Goal: Navigation & Orientation: Find specific page/section

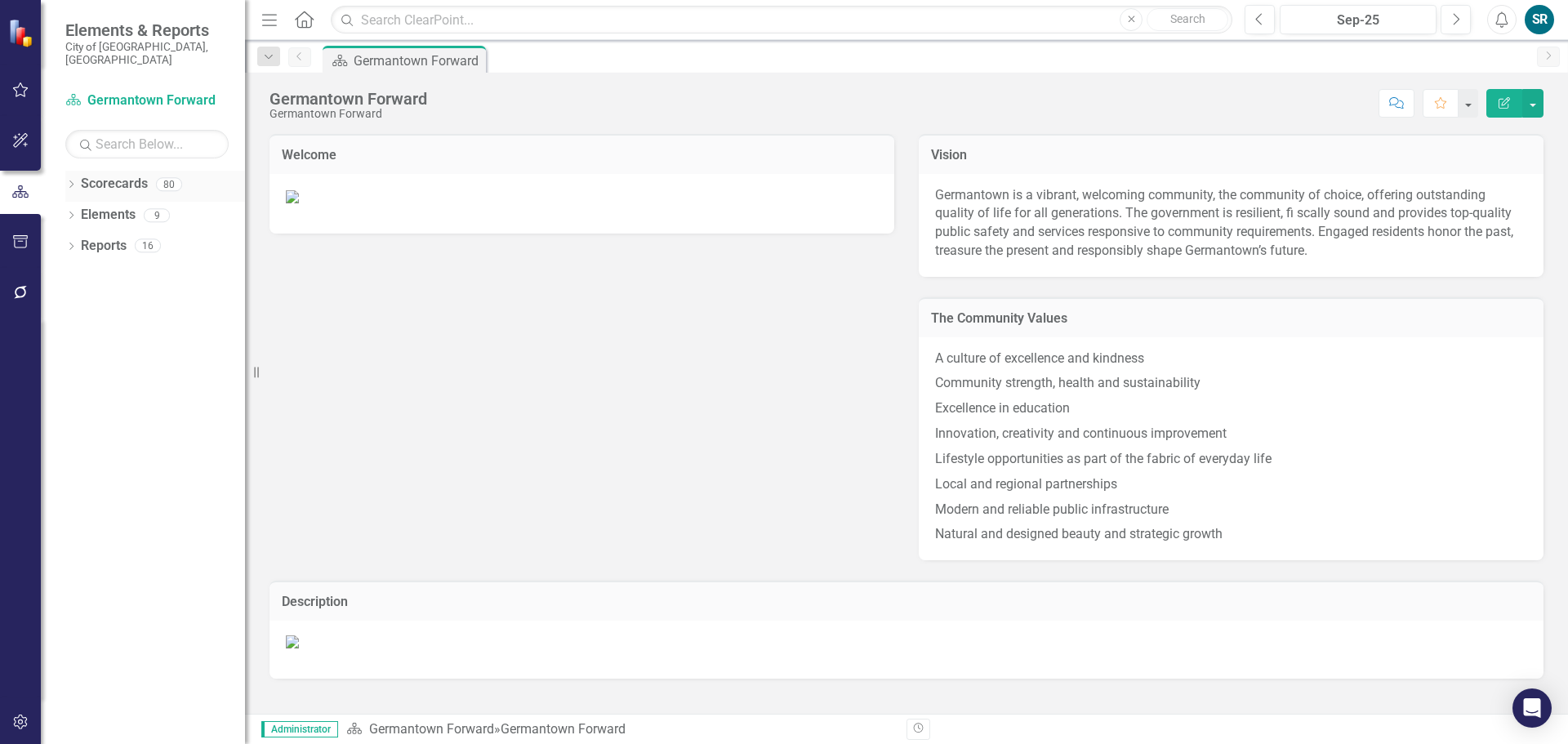
click at [128, 174] on link "Scorecards" at bounding box center [114, 184] width 67 height 19
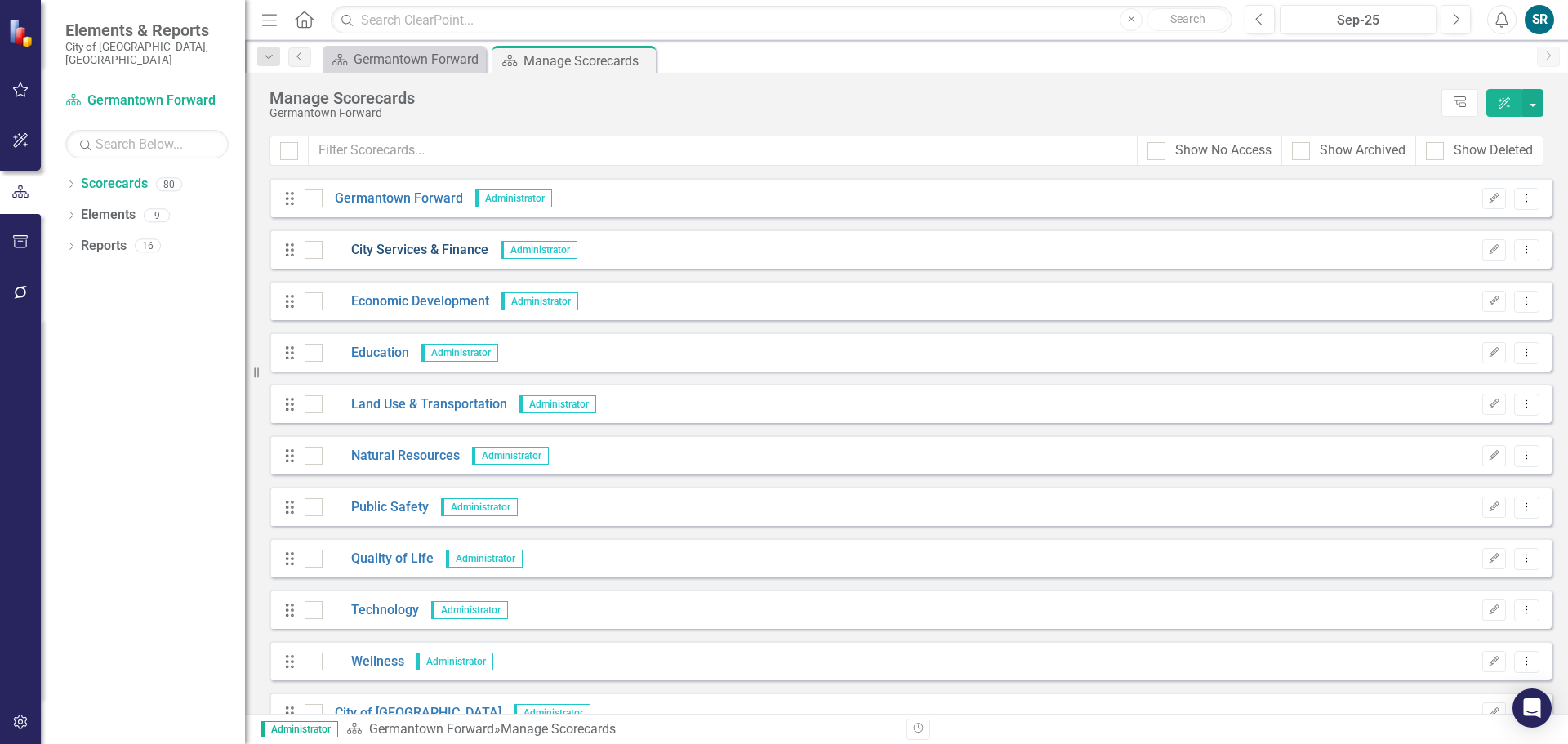
click at [386, 249] on link "City Services & Finance" at bounding box center [406, 251] width 166 height 19
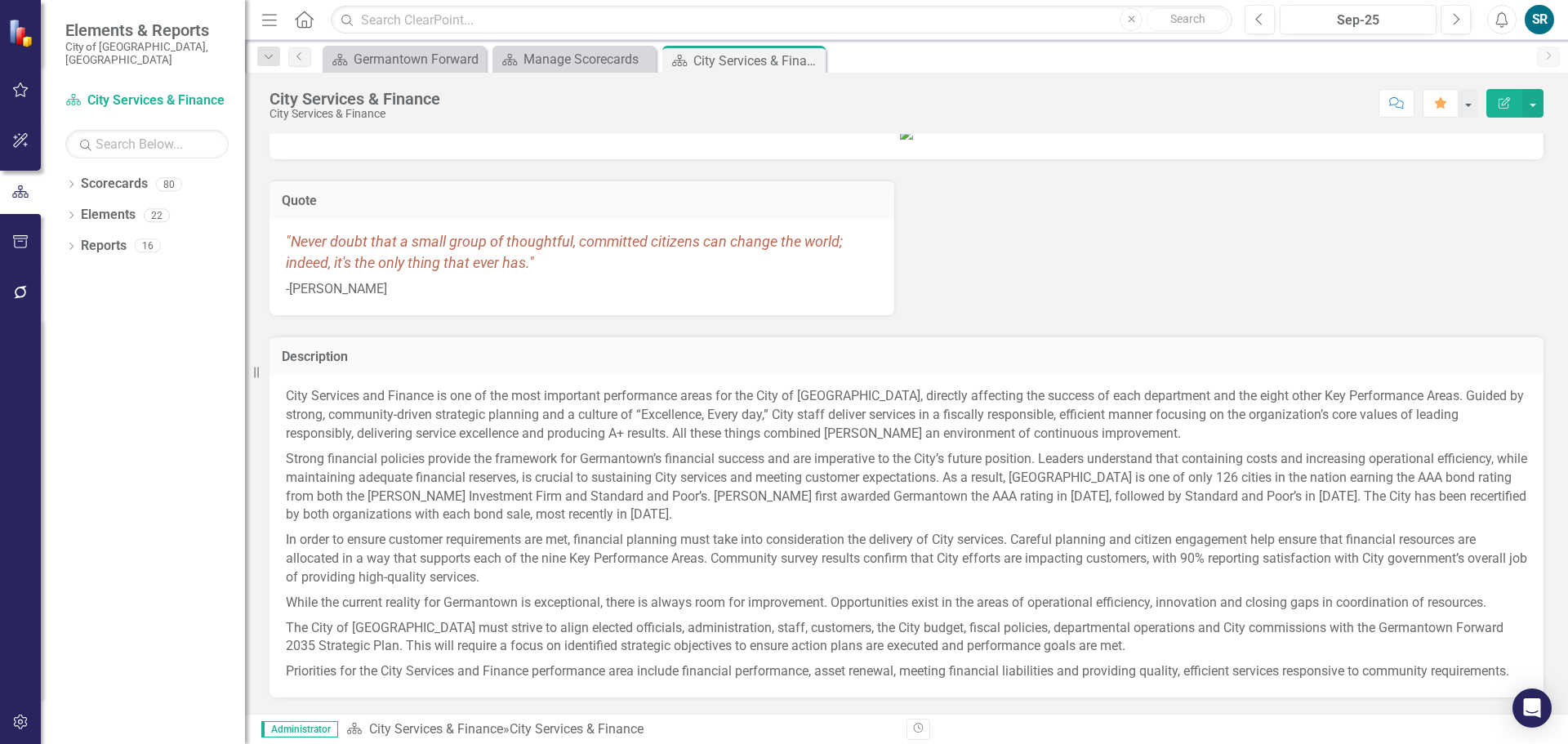
scroll to position [167, 0]
click at [473, 733] on link "City Services & Finance" at bounding box center [436, 729] width 134 height 15
click at [588, 54] on div "Manage Scorecards" at bounding box center [577, 58] width 108 height 20
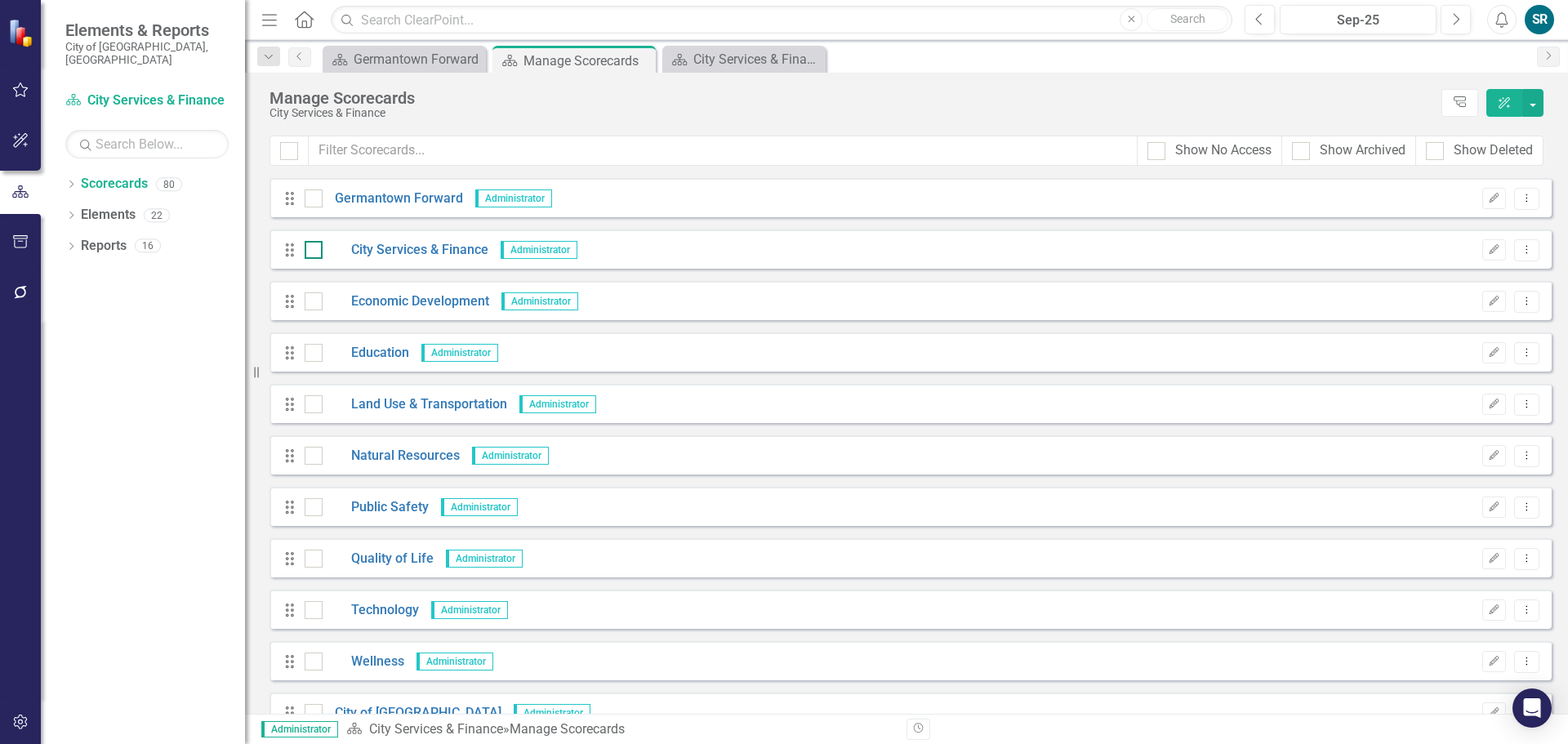
click at [316, 251] on div at bounding box center [313, 250] width 18 height 18
click at [315, 251] on input "checkbox" at bounding box center [310, 246] width 10 height 10
checkbox input "true"
click at [425, 250] on link "City Services & Finance" at bounding box center [406, 251] width 166 height 19
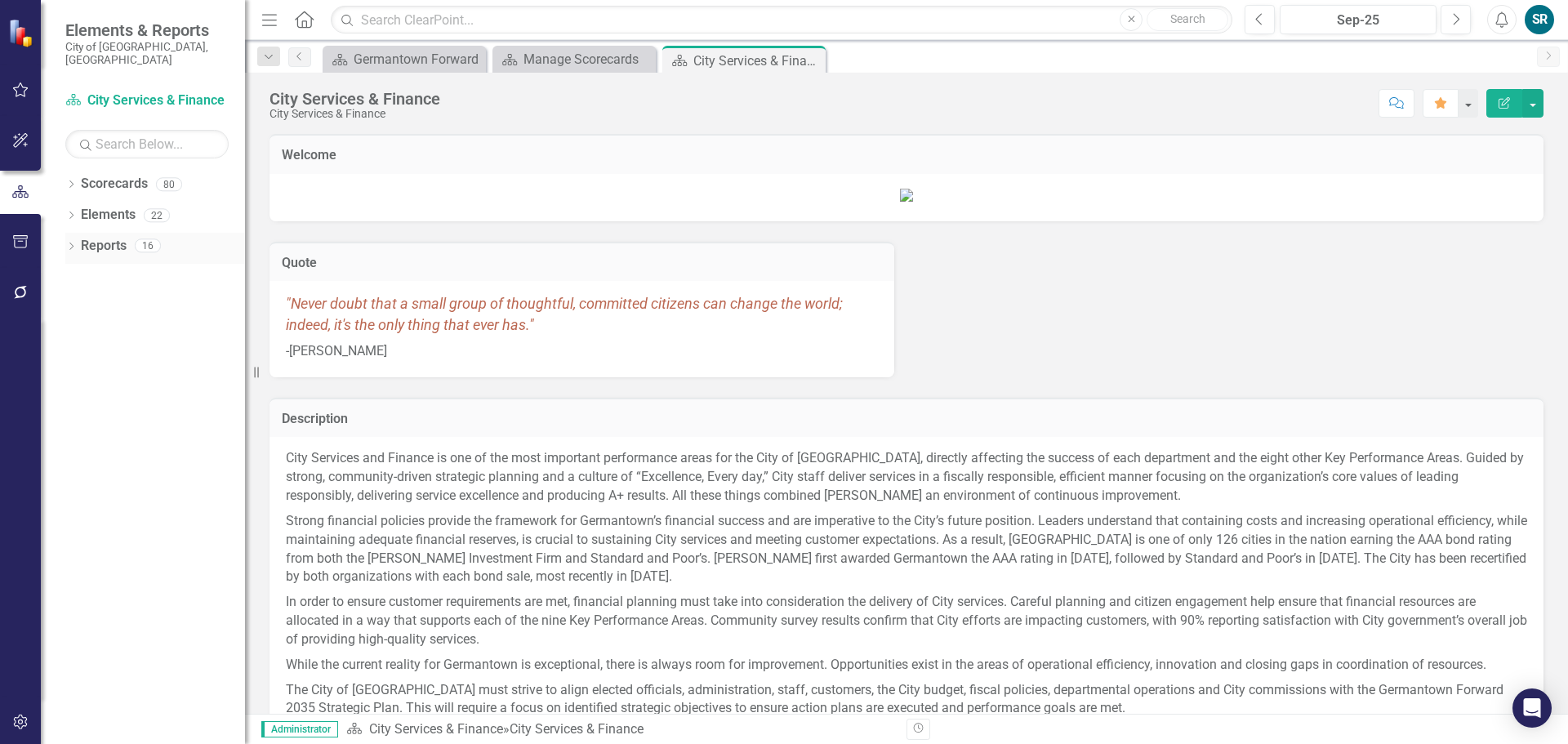
click at [108, 237] on link "Reports" at bounding box center [104, 247] width 46 height 19
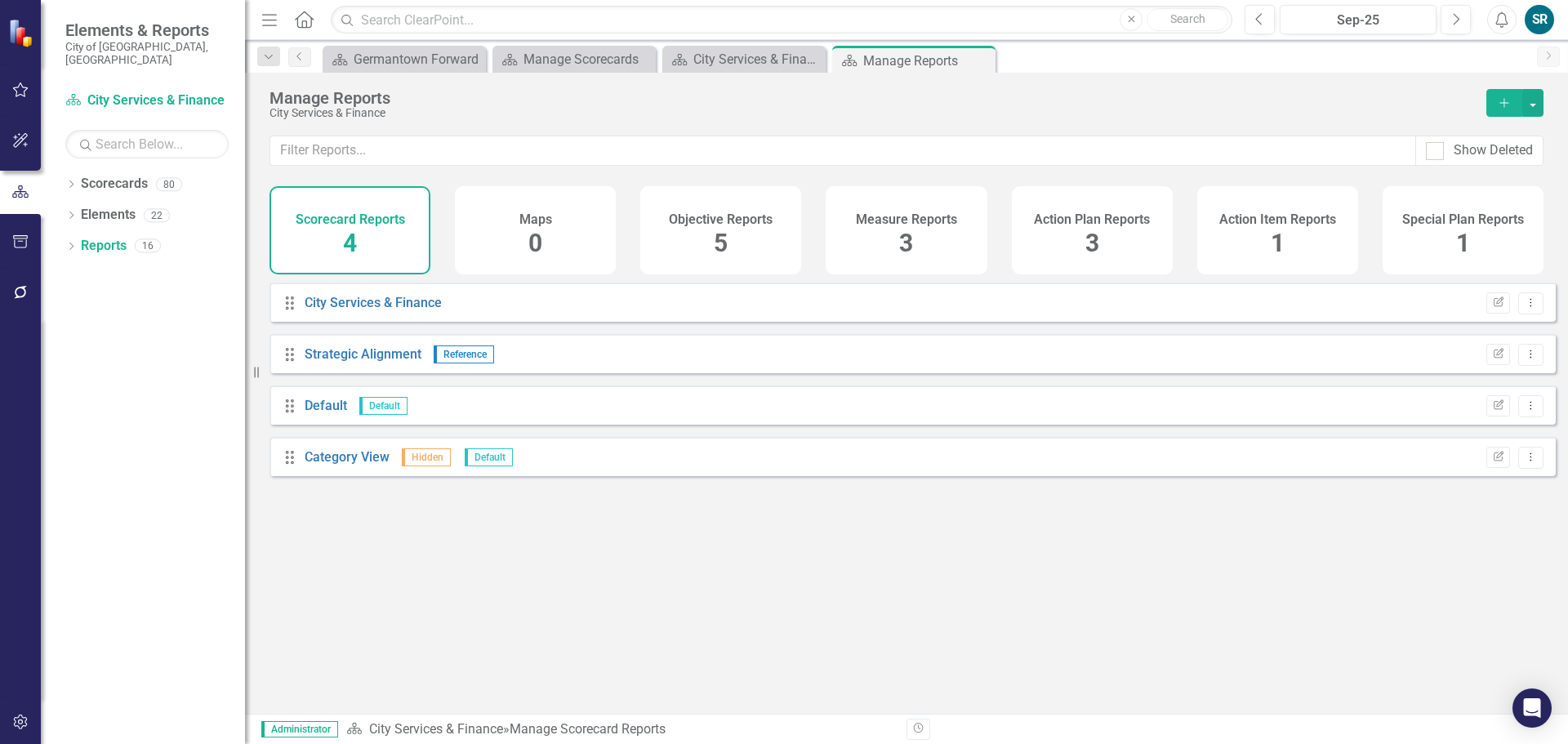
click at [926, 231] on div "Measure Reports 3" at bounding box center [906, 230] width 161 height 89
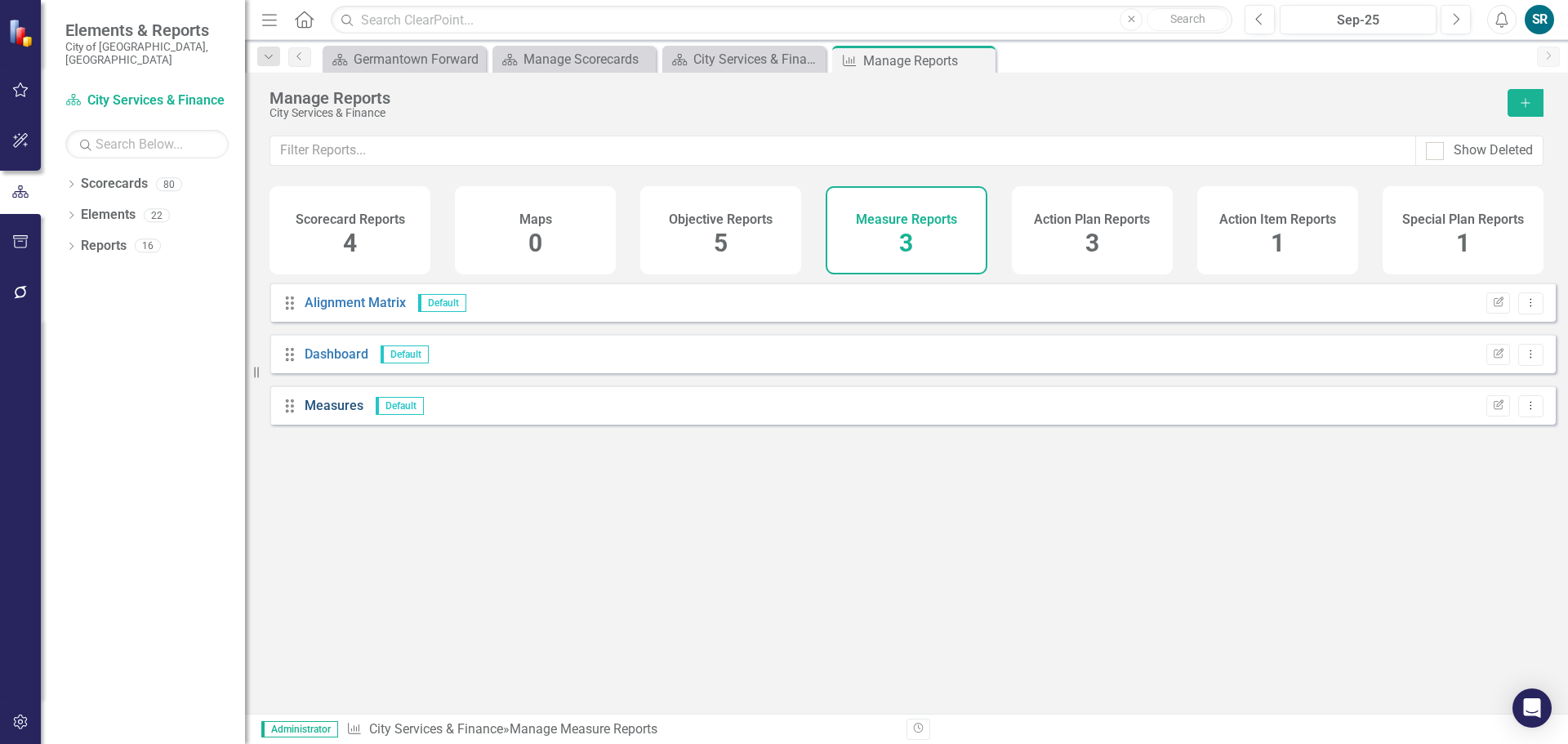
click at [339, 413] on link "Measures" at bounding box center [334, 406] width 59 height 15
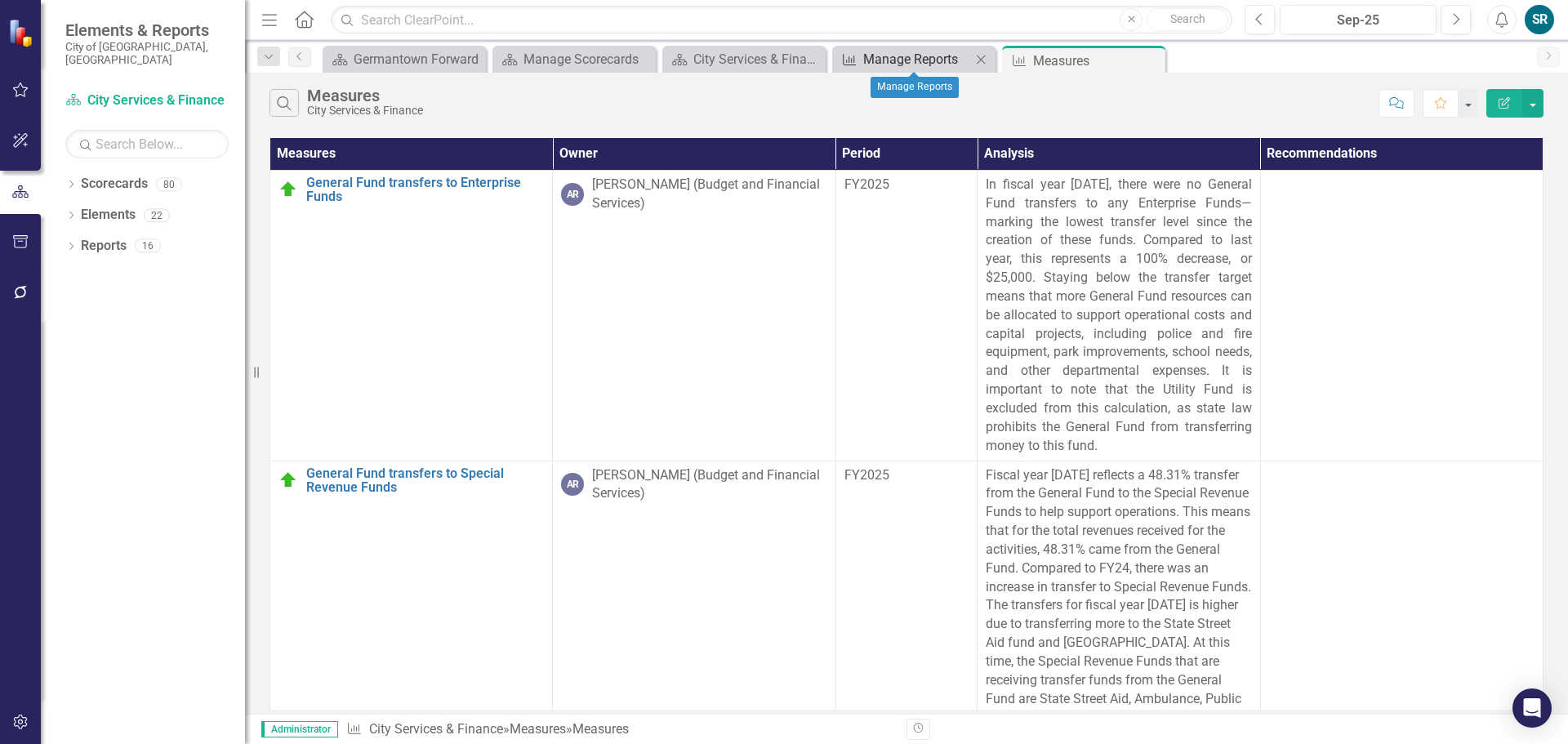
click at [923, 61] on div "Manage Reports" at bounding box center [916, 58] width 108 height 20
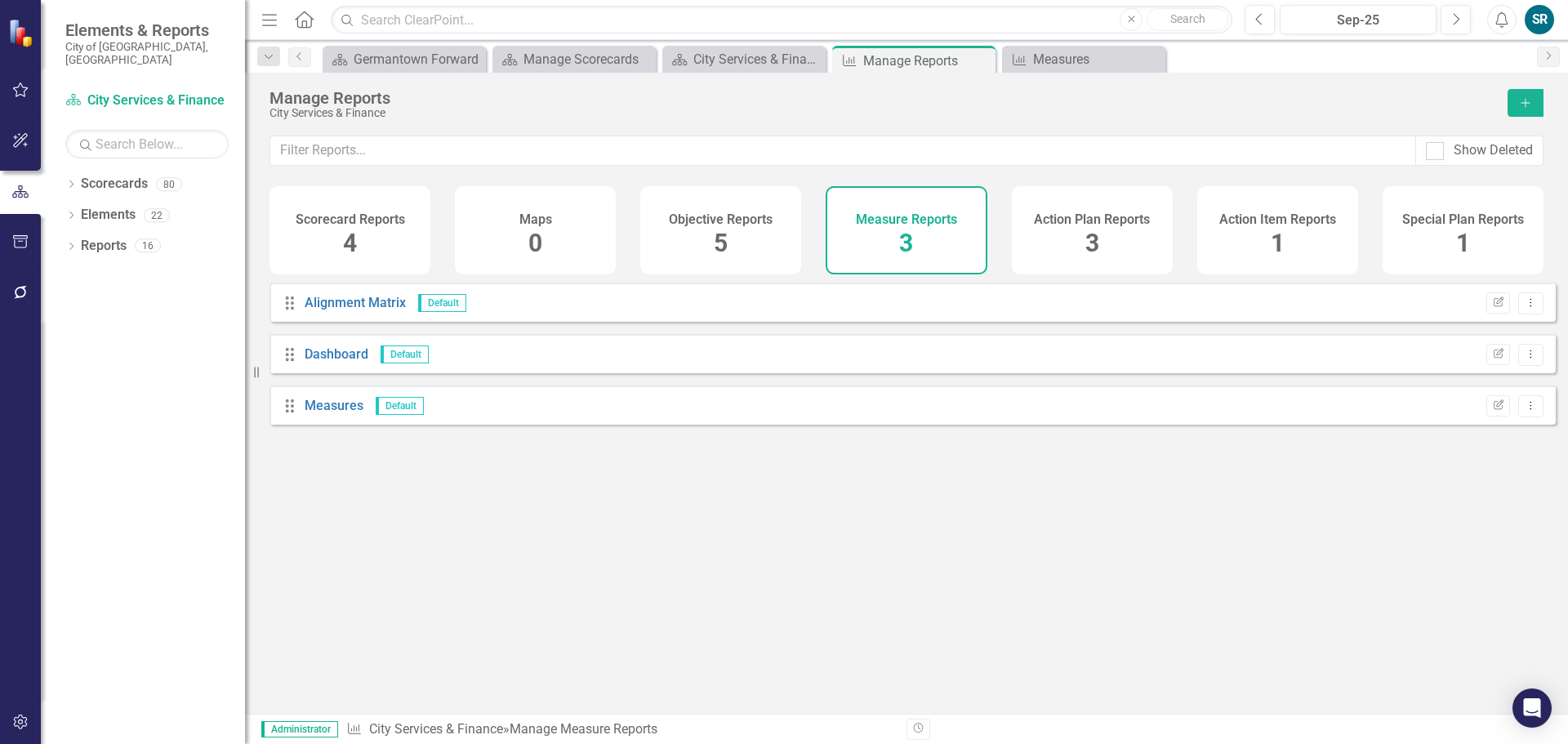
click at [736, 240] on div "Objective Reports 5" at bounding box center [720, 230] width 161 height 89
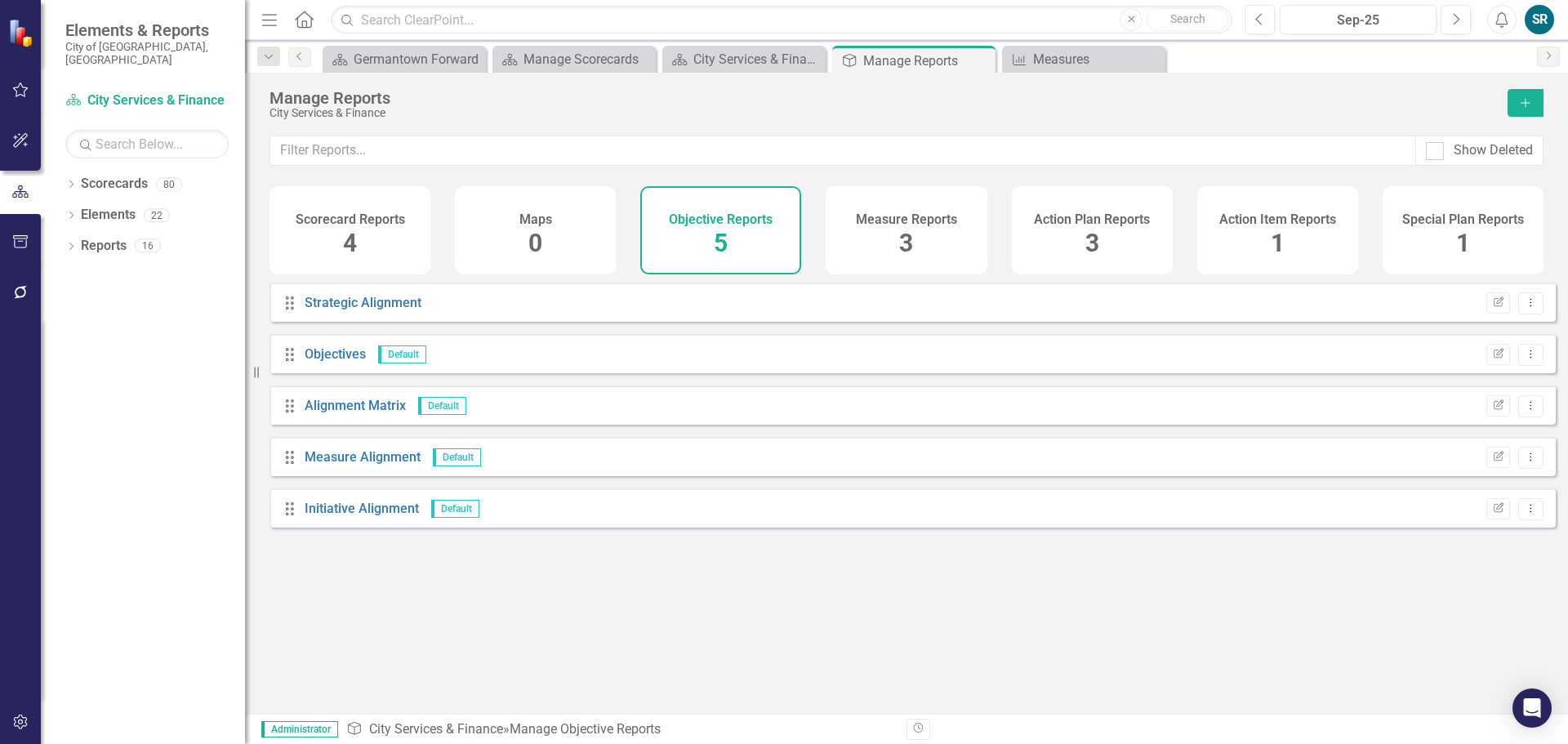
click at [364, 247] on div "Scorecard Reports 4" at bounding box center [350, 230] width 161 height 89
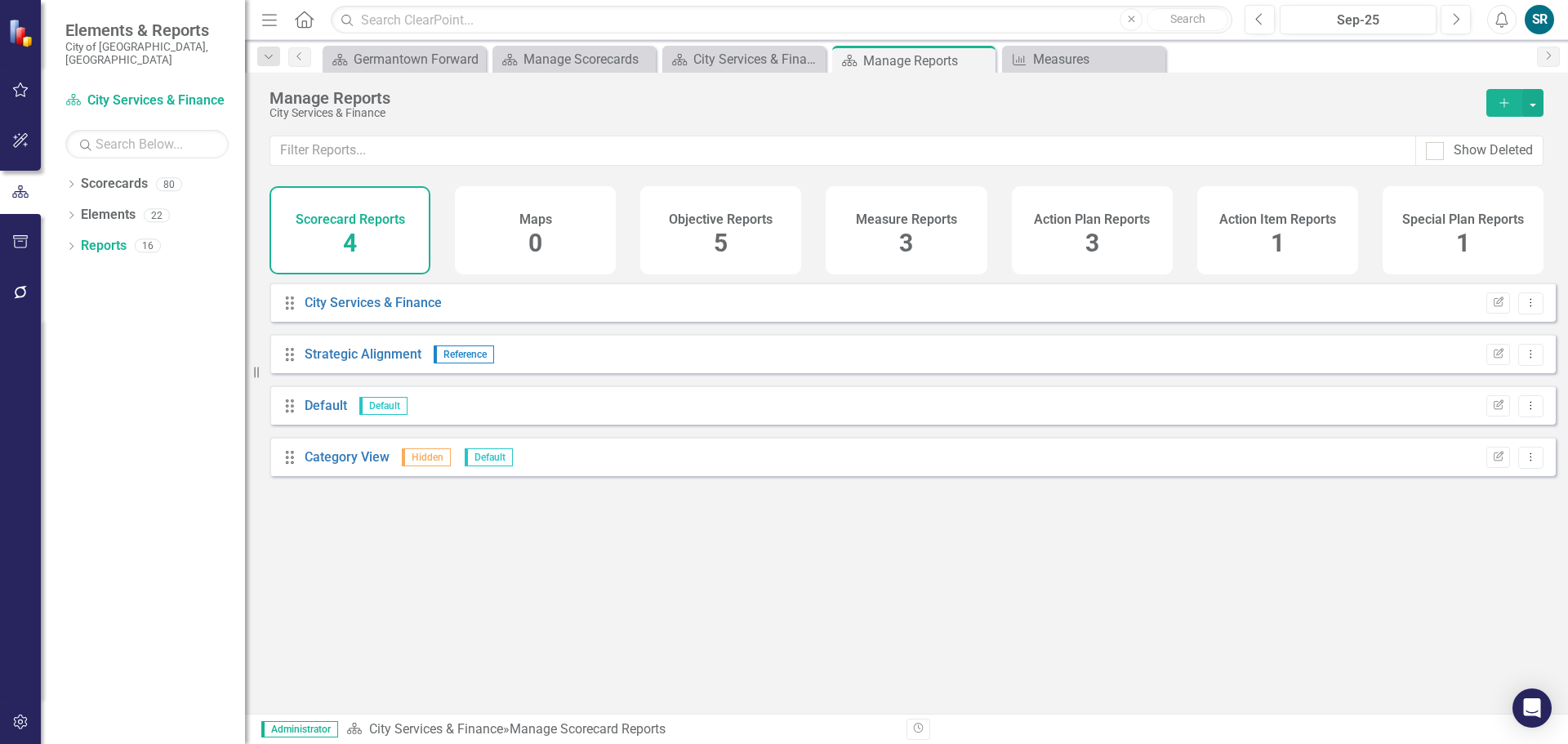
click at [387, 312] on div "City Services & Finance" at bounding box center [373, 304] width 137 height 19
click at [390, 311] on link "City Services & Finance" at bounding box center [373, 303] width 137 height 15
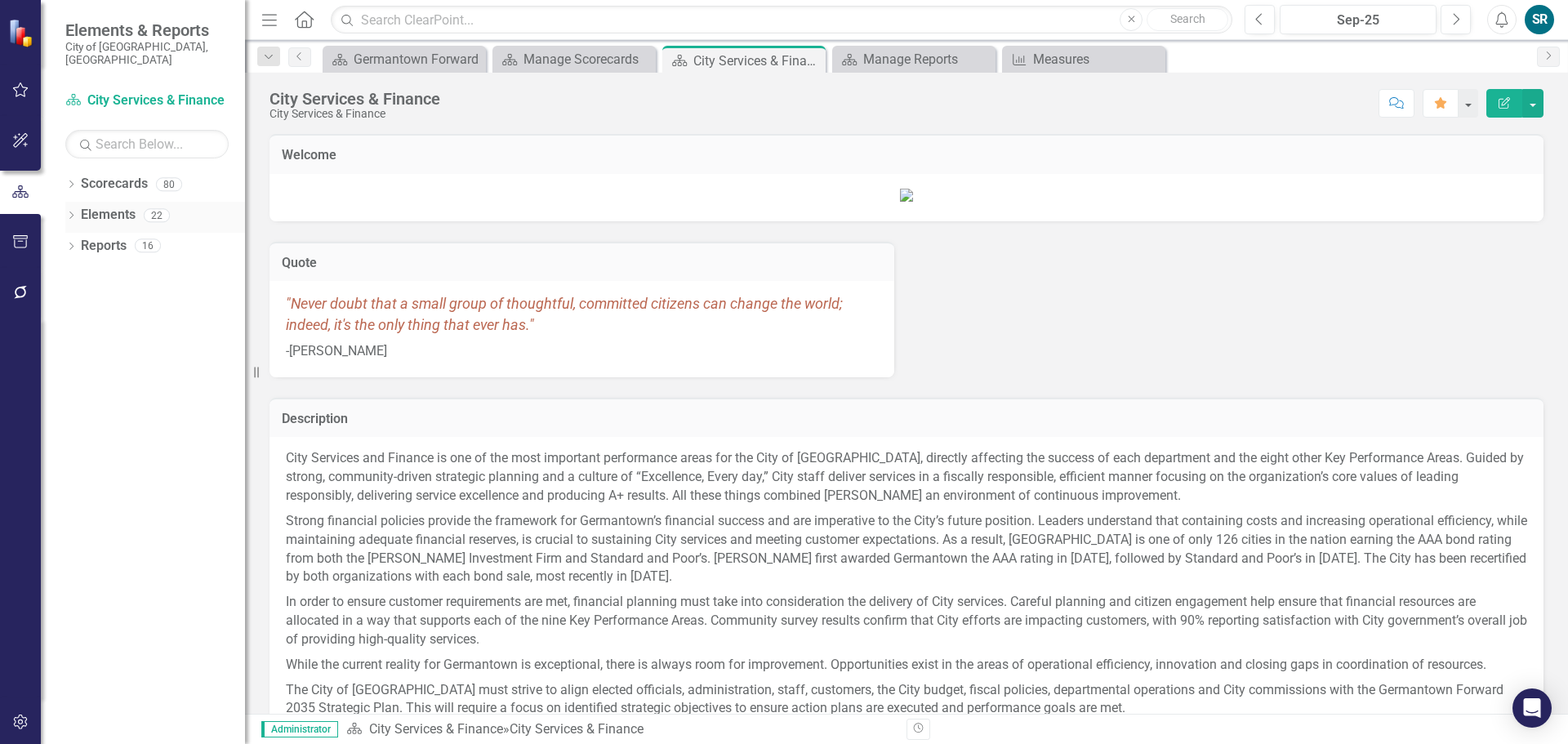
click at [118, 206] on link "Elements" at bounding box center [108, 215] width 54 height 19
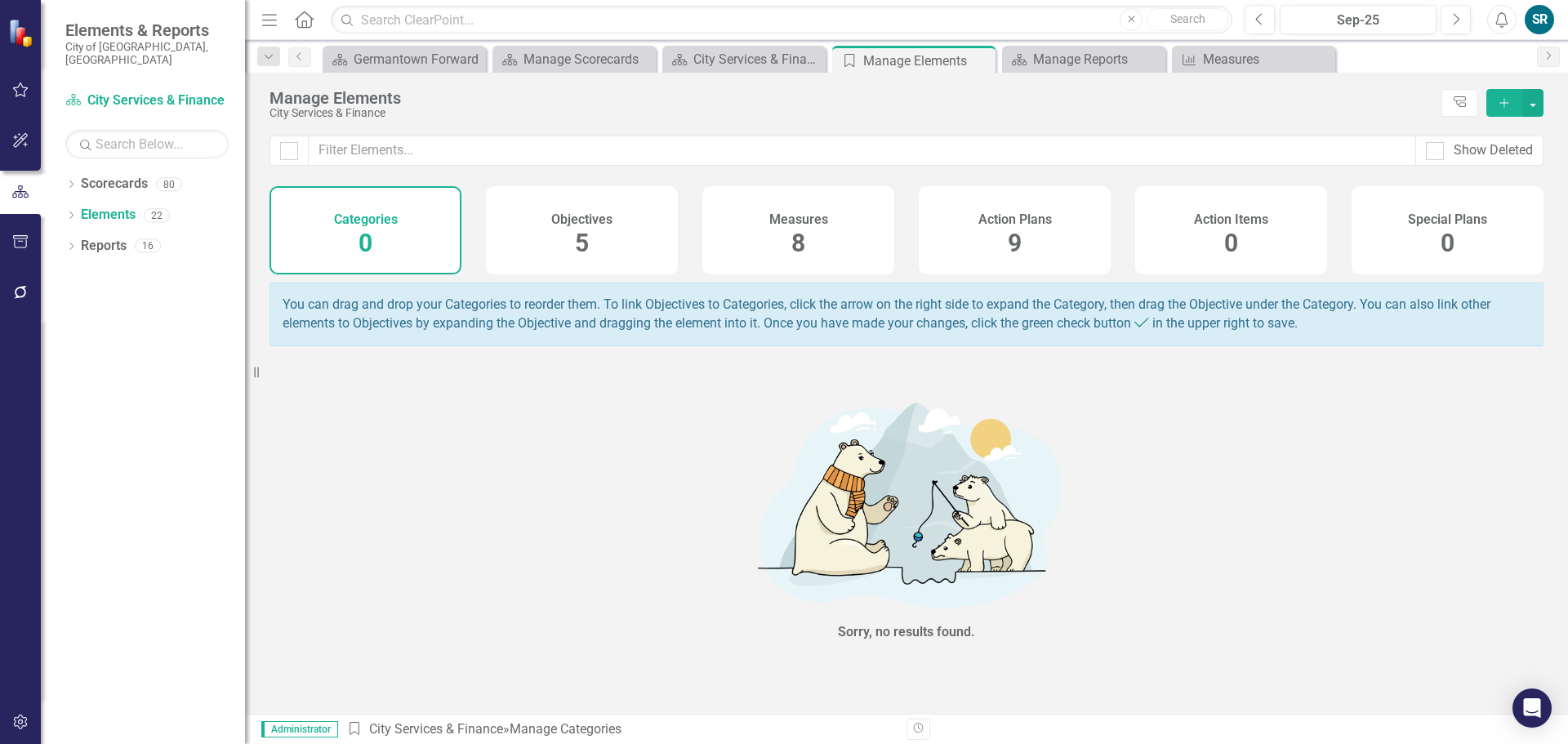
click at [1047, 232] on div "Action Plans 9" at bounding box center [1015, 230] width 191 height 89
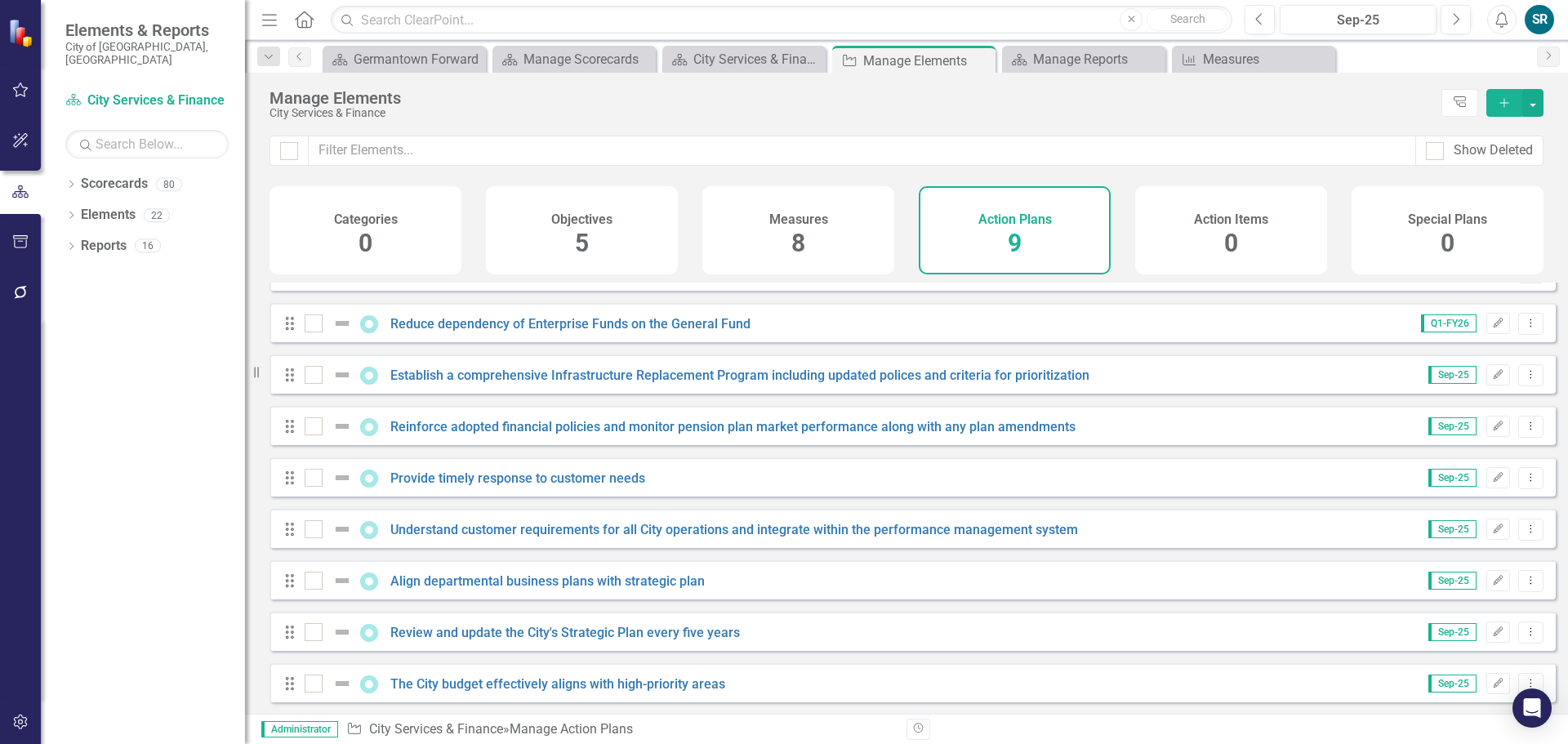
scroll to position [44, 0]
